Goal: Communication & Community: Answer question/provide support

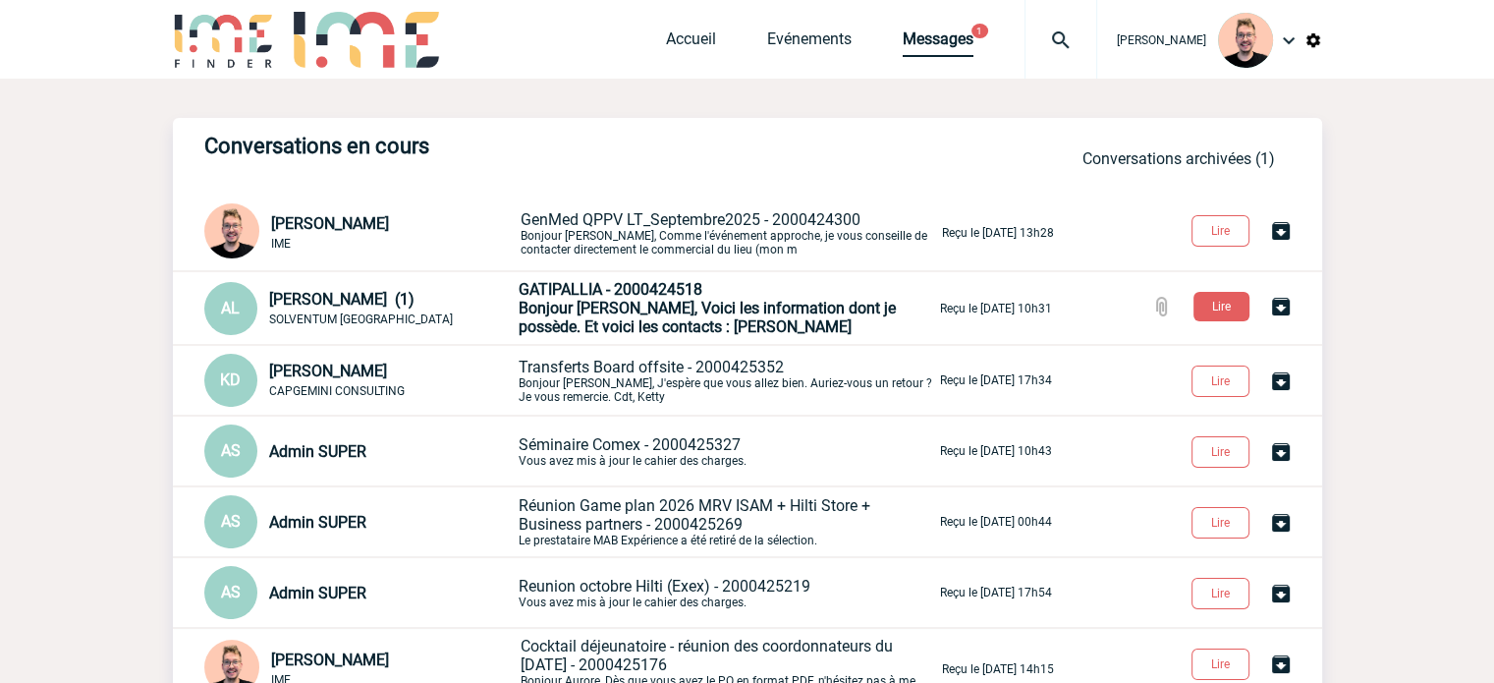
click at [903, 50] on link "Messages" at bounding box center [938, 43] width 71 height 28
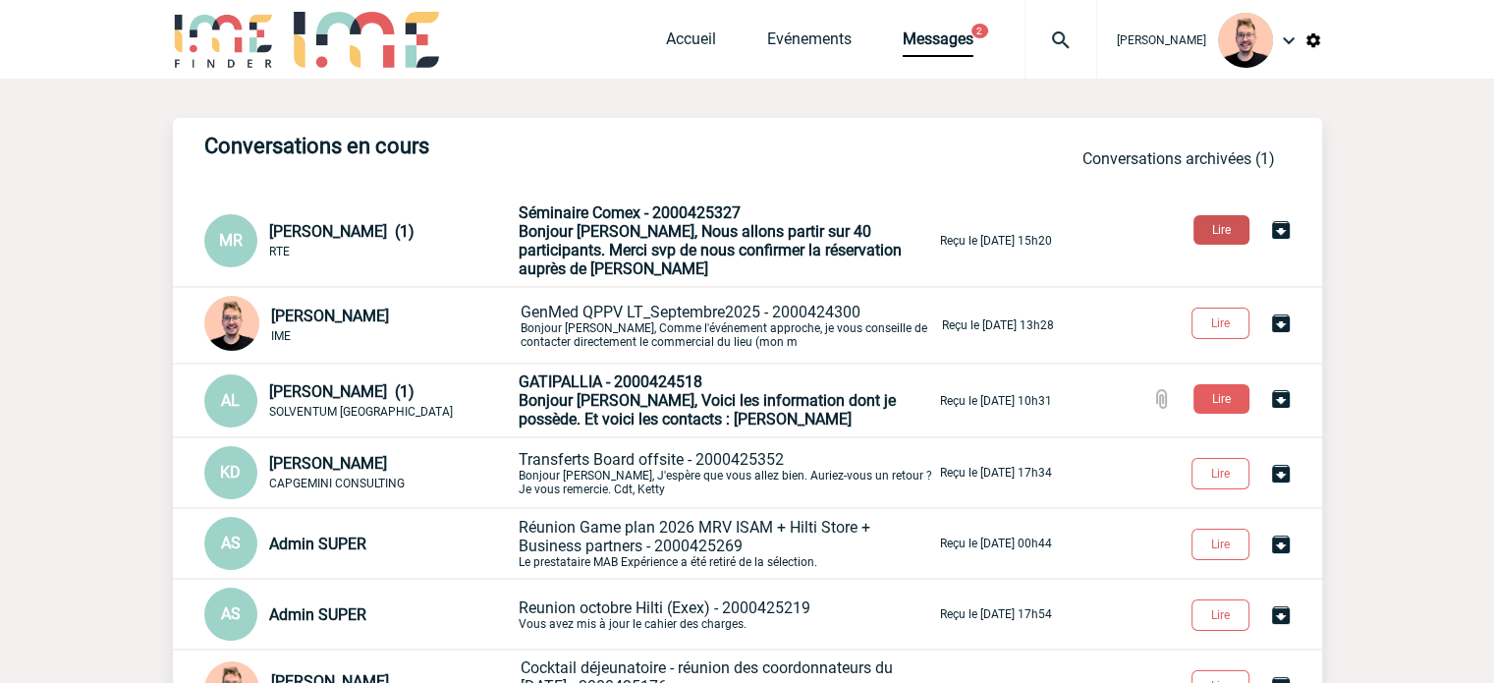
click at [1230, 224] on button "Lire" at bounding box center [1221, 229] width 56 height 29
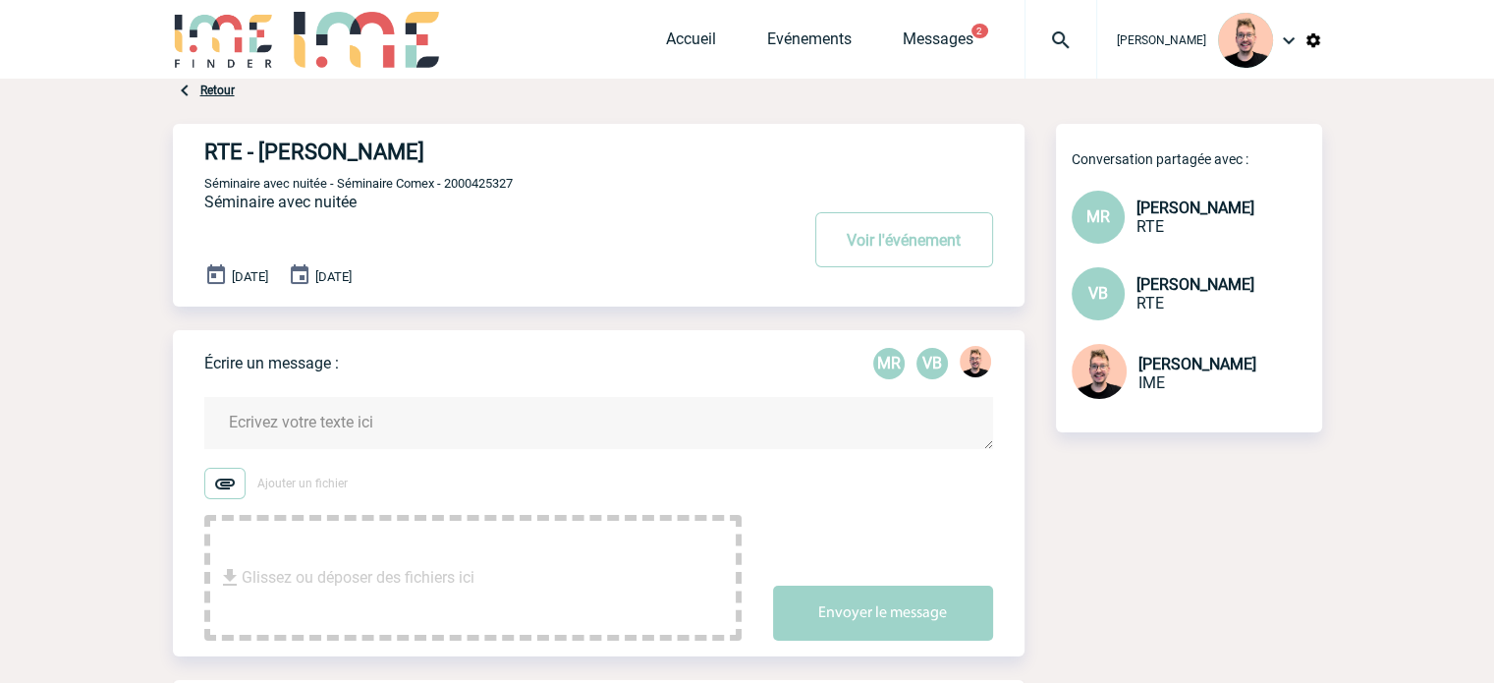
click at [269, 422] on textarea at bounding box center [598, 423] width 789 height 52
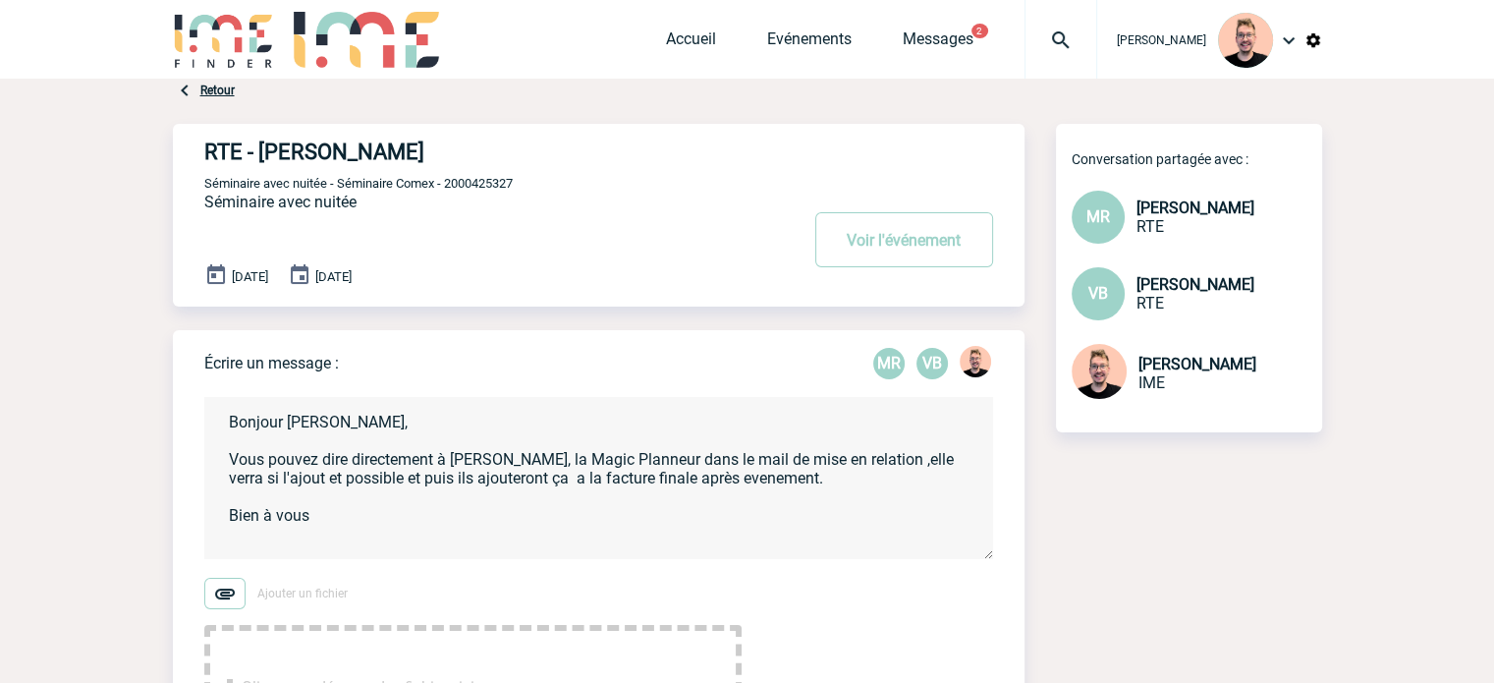
drag, startPoint x: 321, startPoint y: 524, endPoint x: 204, endPoint y: 408, distance: 164.6
click at [204, 408] on textarea "Bonjour Marisa, Vous pouvez dire directement à Clementine, la Magic Planneur da…" at bounding box center [598, 478] width 789 height 162
paste textarea "vous adresser directement à Clémentine, la Magic Planner, dans le mail de mise …"
click at [949, 464] on textarea "Bonjour Marisa, Vous pouvez vous adresser directement à Clémentine, la Magic Pl…" at bounding box center [598, 478] width 789 height 162
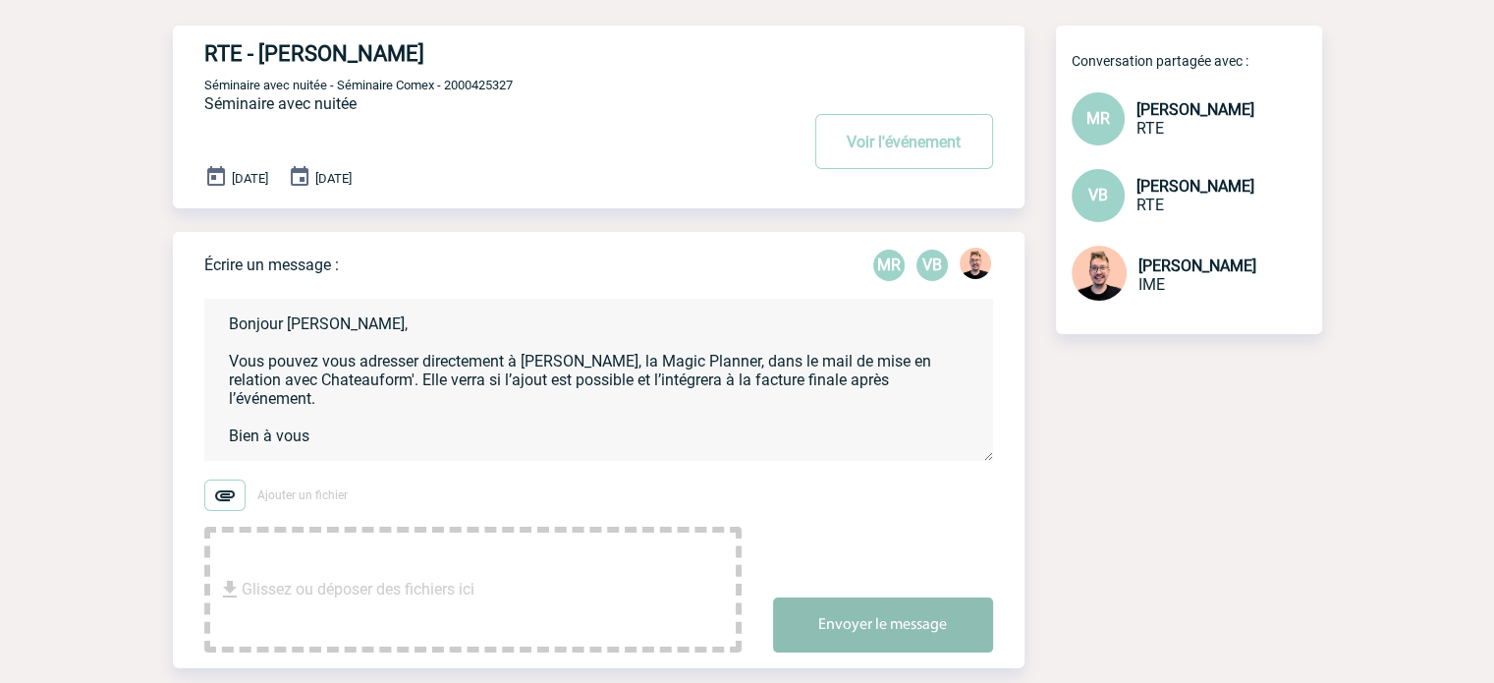
type textarea "Bonjour Marisa, Vous pouvez vous adresser directement à Clémentine, la Magic Pl…"
click at [879, 629] on button "Envoyer le message" at bounding box center [883, 624] width 220 height 55
